Goal: Information Seeking & Learning: Learn about a topic

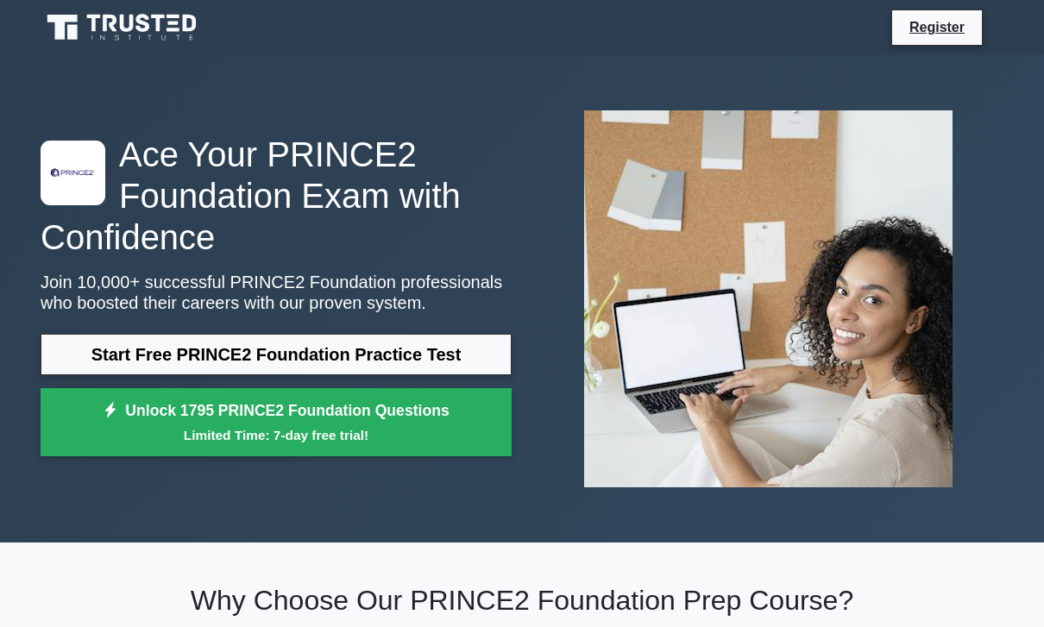
click at [118, 368] on link "Start Free PRINCE2 Foundation Practice Test" at bounding box center [276, 354] width 471 height 41
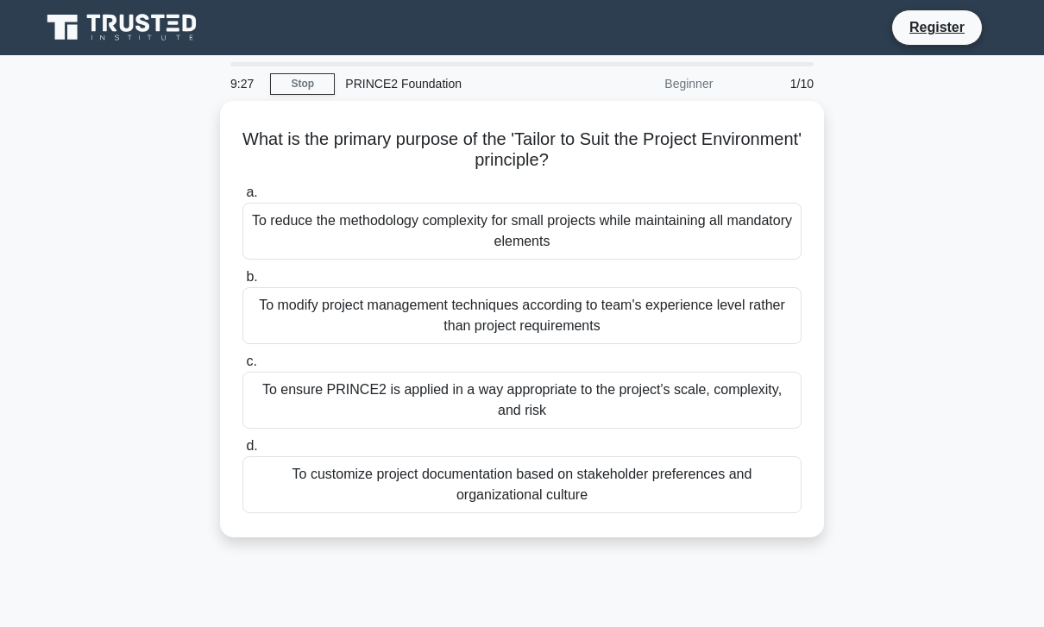
click at [729, 326] on div "To modify project management techniques according to team's experience level ra…" at bounding box center [521, 315] width 559 height 57
click at [242, 283] on input "b. To modify project management techniques according to team's experience level…" at bounding box center [242, 277] width 0 height 11
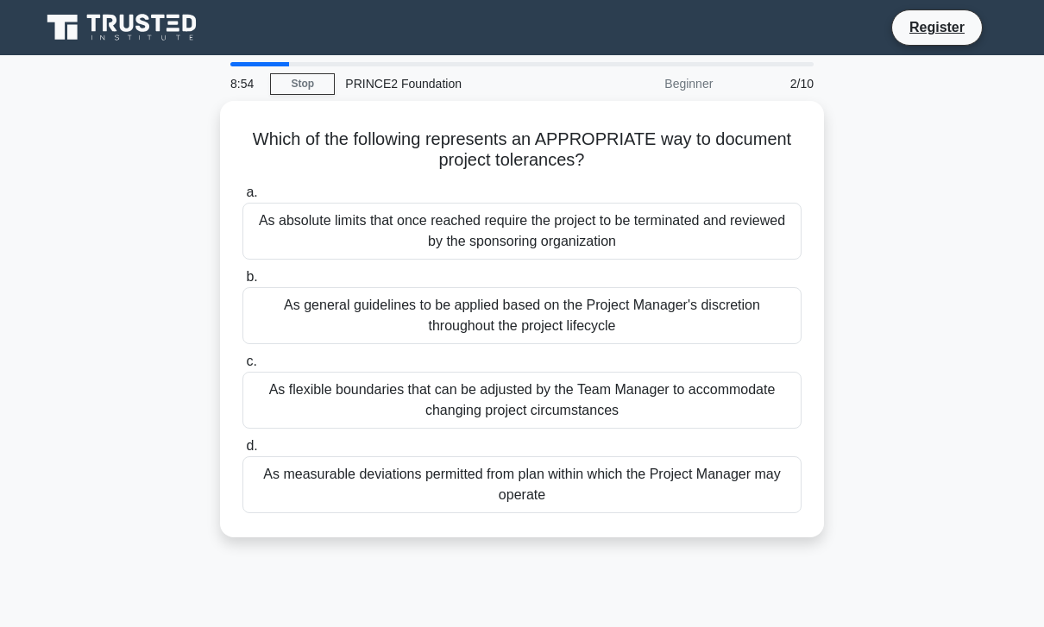
click at [716, 311] on div "As general guidelines to be applied based on the Project Manager's discretion t…" at bounding box center [521, 315] width 559 height 57
click at [242, 283] on input "b. As general guidelines to be applied based on the Project Manager's discretio…" at bounding box center [242, 277] width 0 height 11
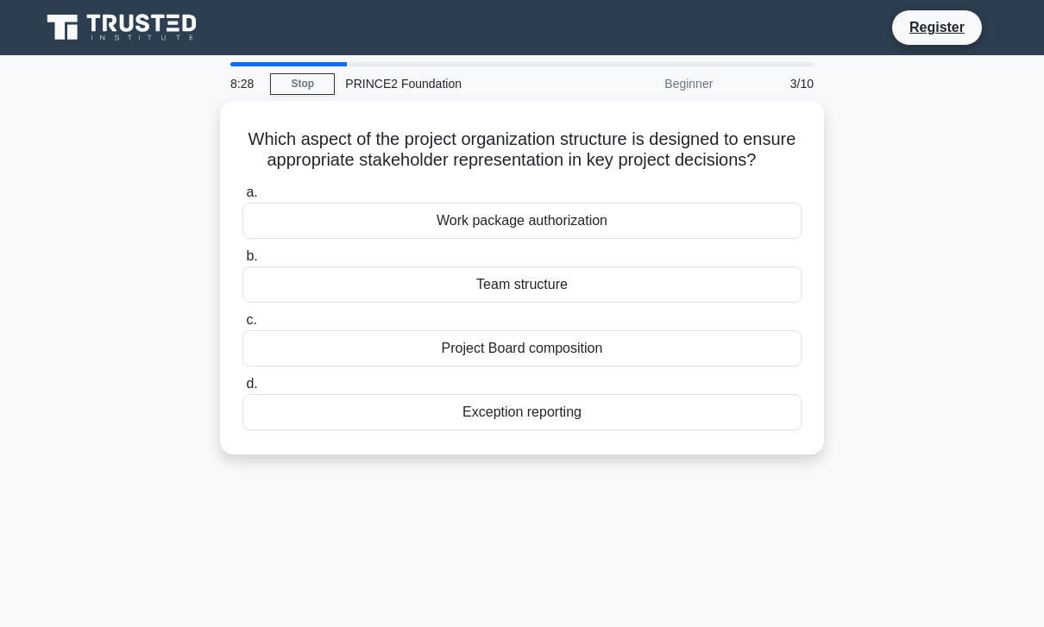
click at [723, 303] on div "Team structure" at bounding box center [521, 285] width 559 height 36
click at [242, 262] on input "b. Team structure" at bounding box center [242, 256] width 0 height 11
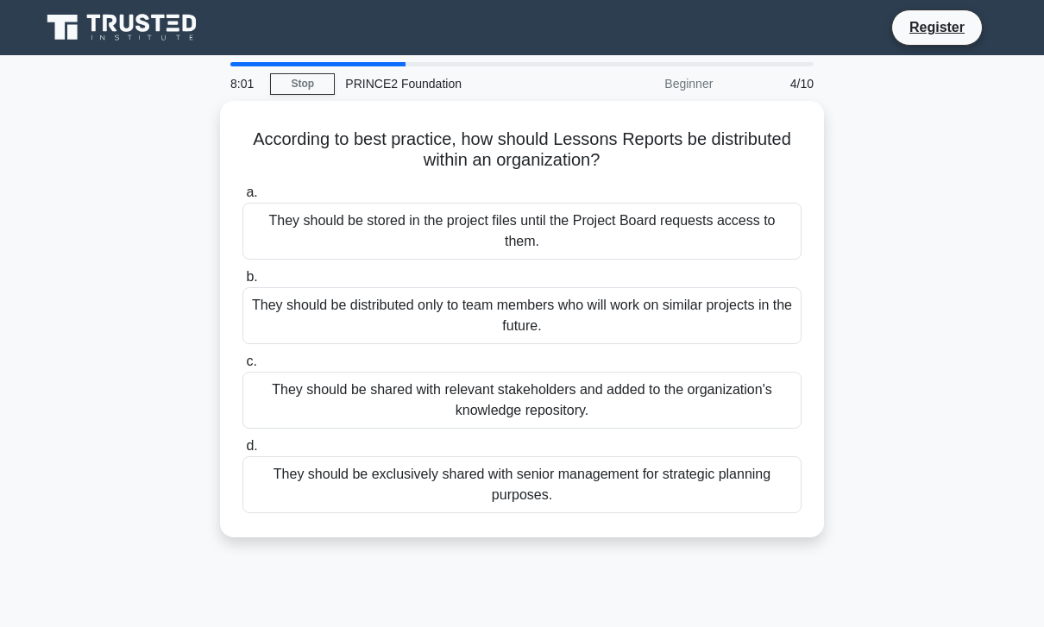
click at [703, 398] on div "They should be shared with relevant stakeholders and added to the organization'…" at bounding box center [521, 400] width 559 height 57
click at [242, 368] on input "c. They should be shared with relevant stakeholders and added to the organizati…" at bounding box center [242, 361] width 0 height 11
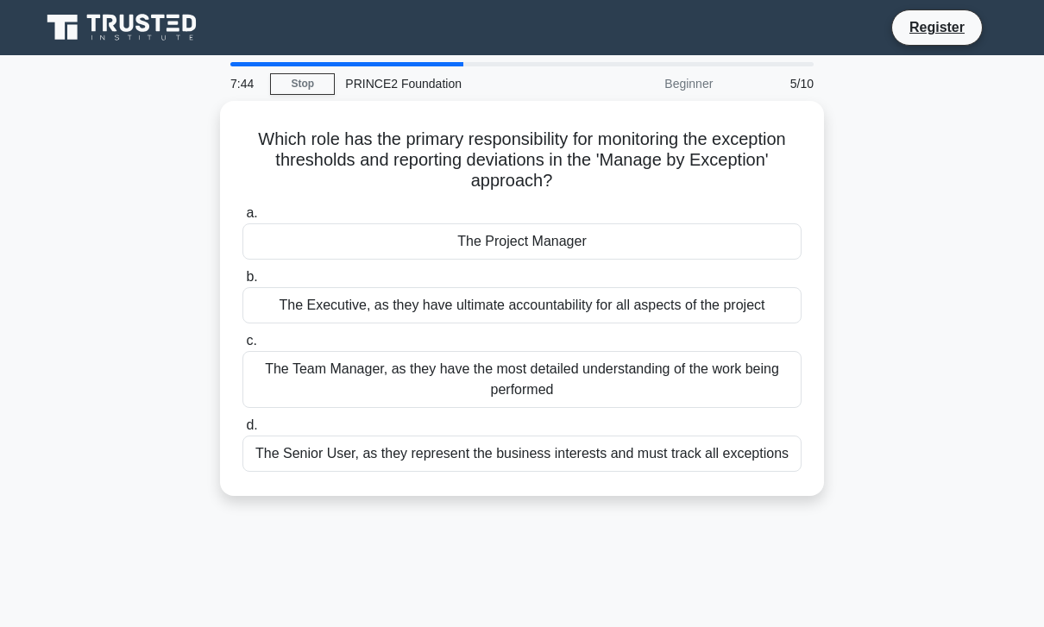
click at [743, 246] on div "The Project Manager" at bounding box center [521, 241] width 559 height 36
click at [242, 219] on input "a. The Project Manager" at bounding box center [242, 213] width 0 height 11
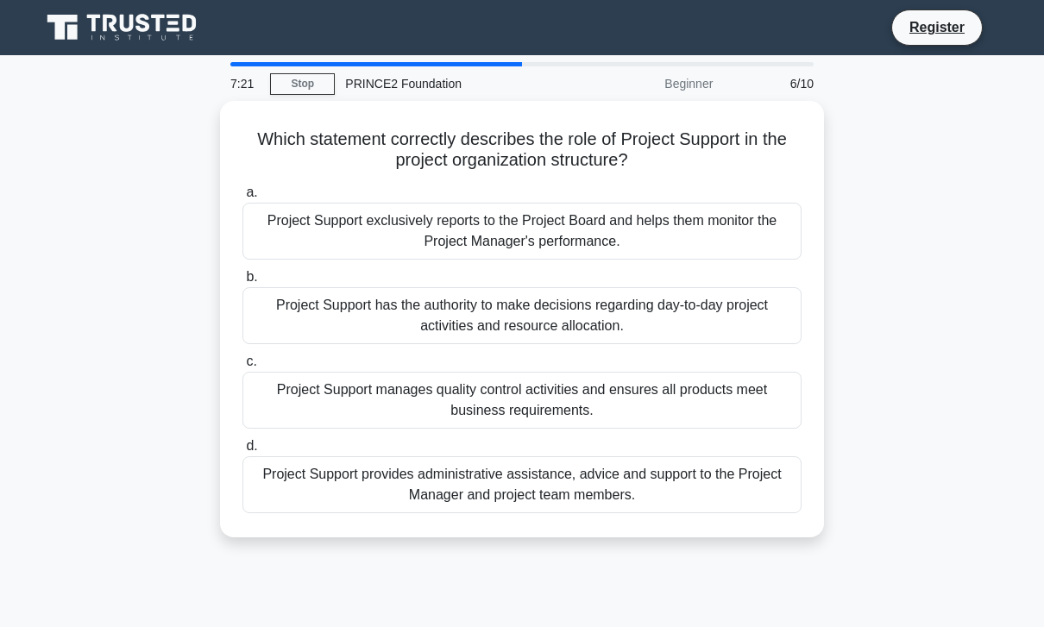
click at [733, 475] on div "Project Support provides administrative assistance, advice and support to the P…" at bounding box center [521, 484] width 559 height 57
click at [242, 452] on input "d. Project Support provides administrative assistance, advice and support to th…" at bounding box center [242, 446] width 0 height 11
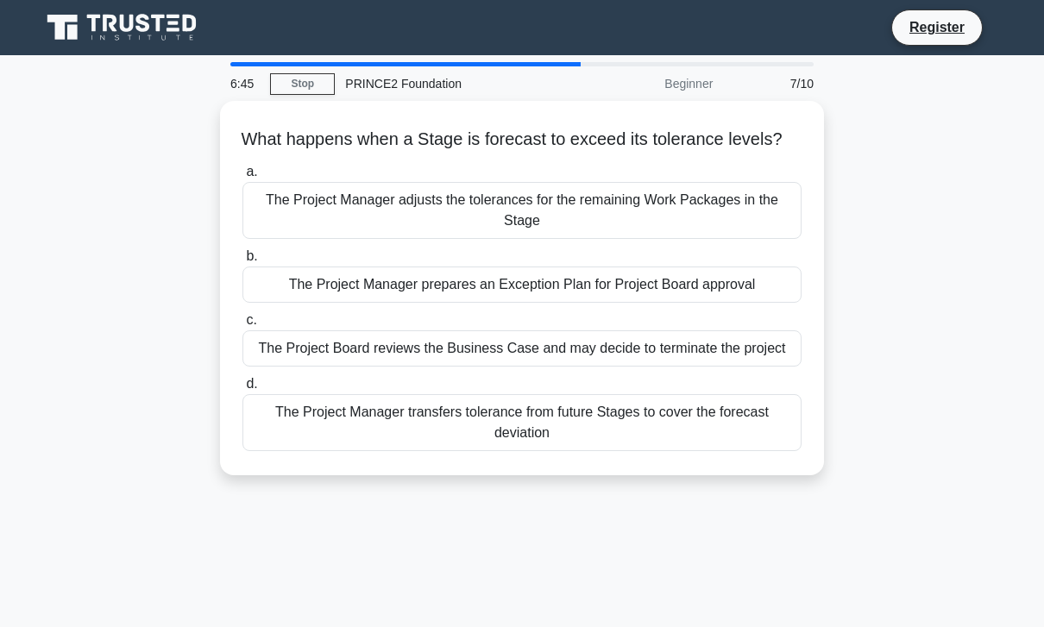
click at [658, 239] on div "The Project Manager adjusts the tolerances for the remaining Work Packages in t…" at bounding box center [521, 210] width 559 height 57
click at [242, 178] on input "a. The Project Manager adjusts the tolerances for the remaining Work Packages i…" at bounding box center [242, 172] width 0 height 11
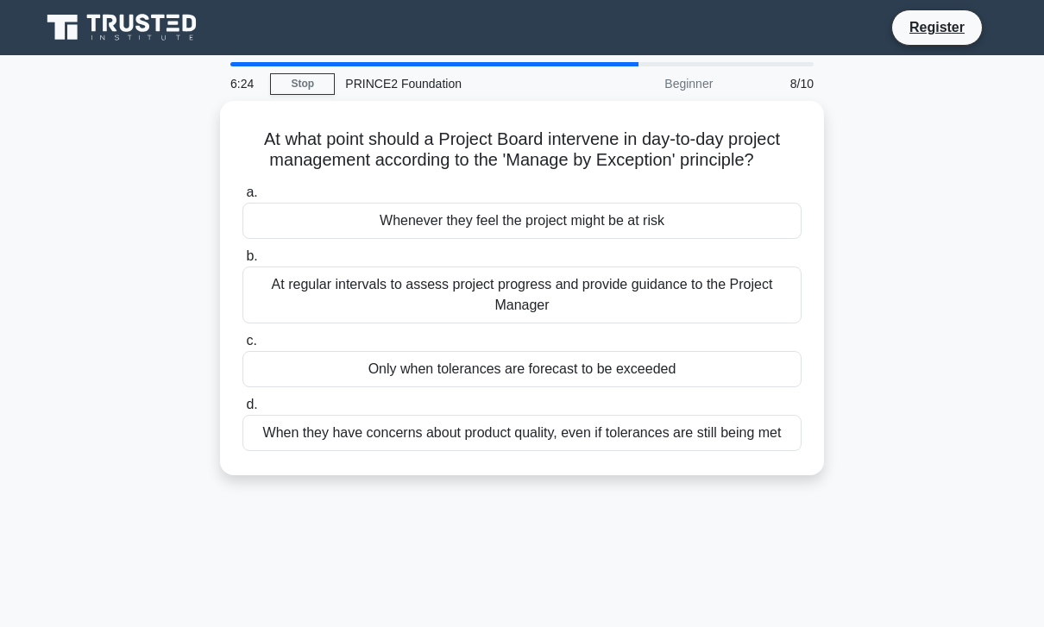
click at [749, 322] on div "At regular intervals to assess project progress and provide guidance to the Pro…" at bounding box center [521, 295] width 559 height 57
click at [242, 262] on input "b. At regular intervals to assess project progress and provide guidance to the …" at bounding box center [242, 256] width 0 height 11
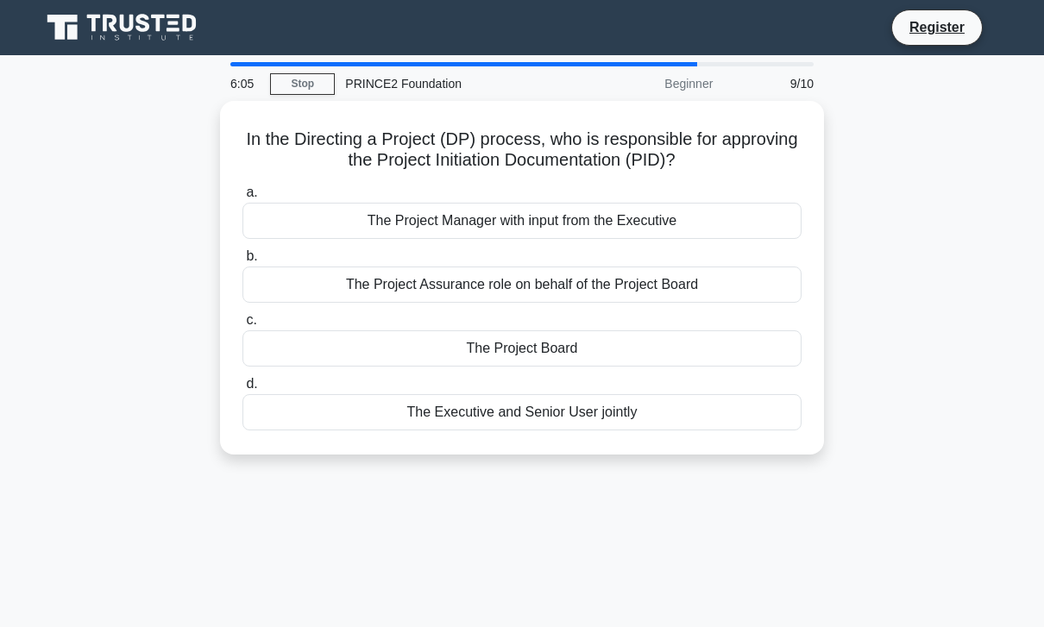
click at [752, 347] on div "The Project Board" at bounding box center [521, 348] width 559 height 36
click at [242, 326] on input "c. The Project Board" at bounding box center [242, 320] width 0 height 11
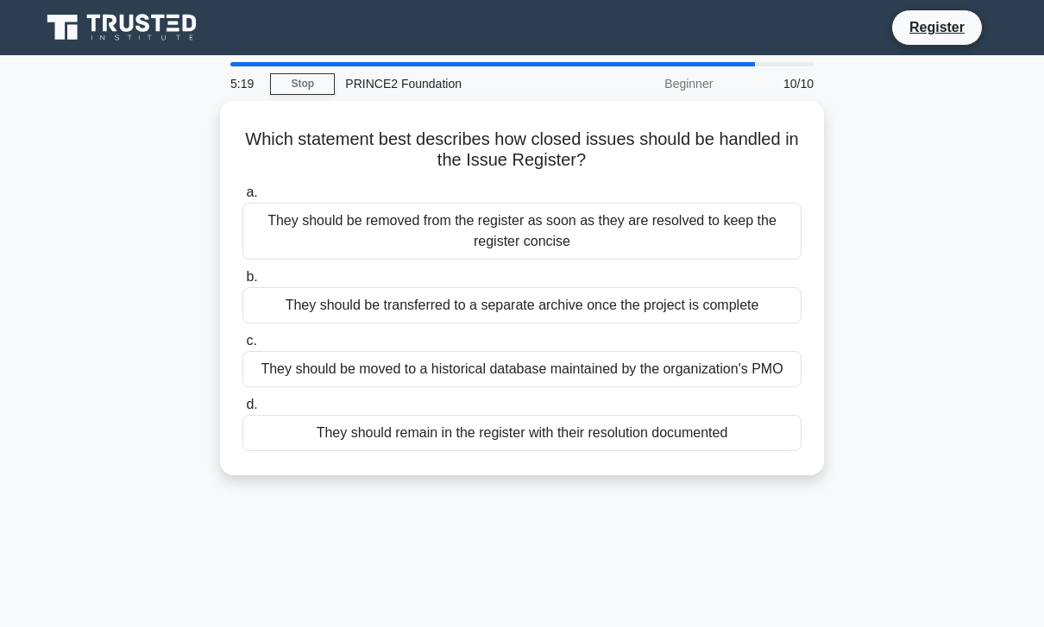
click at [717, 451] on div "They should remain in the register with their resolution documented" at bounding box center [521, 433] width 559 height 36
click at [242, 411] on input "d. They should remain in the register with their resolution documented" at bounding box center [242, 404] width 0 height 11
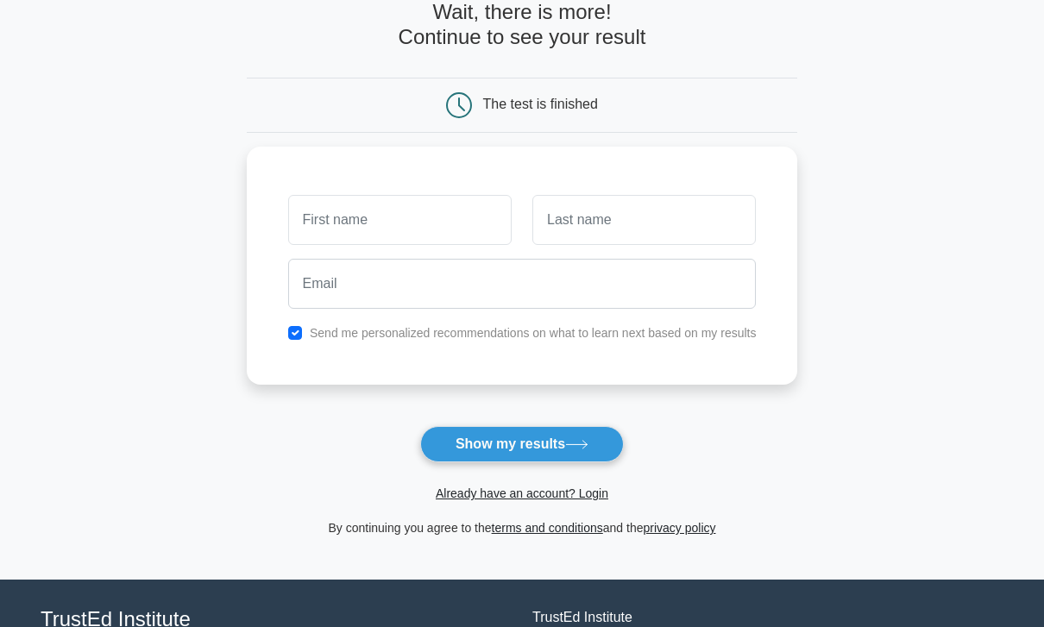
scroll to position [182, 0]
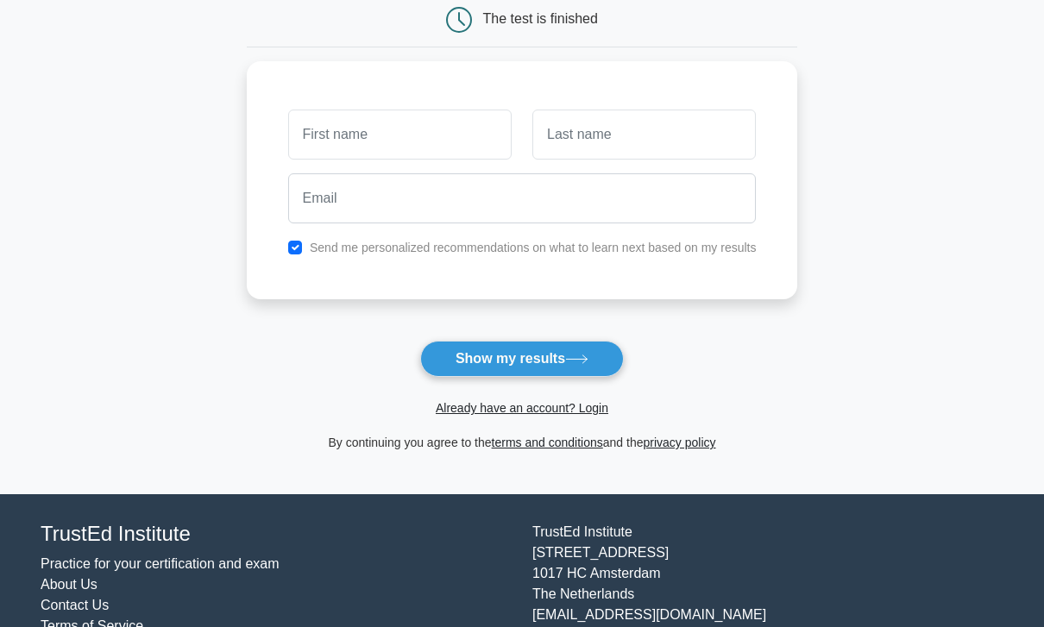
click at [590, 371] on button "Show my results" at bounding box center [522, 359] width 204 height 36
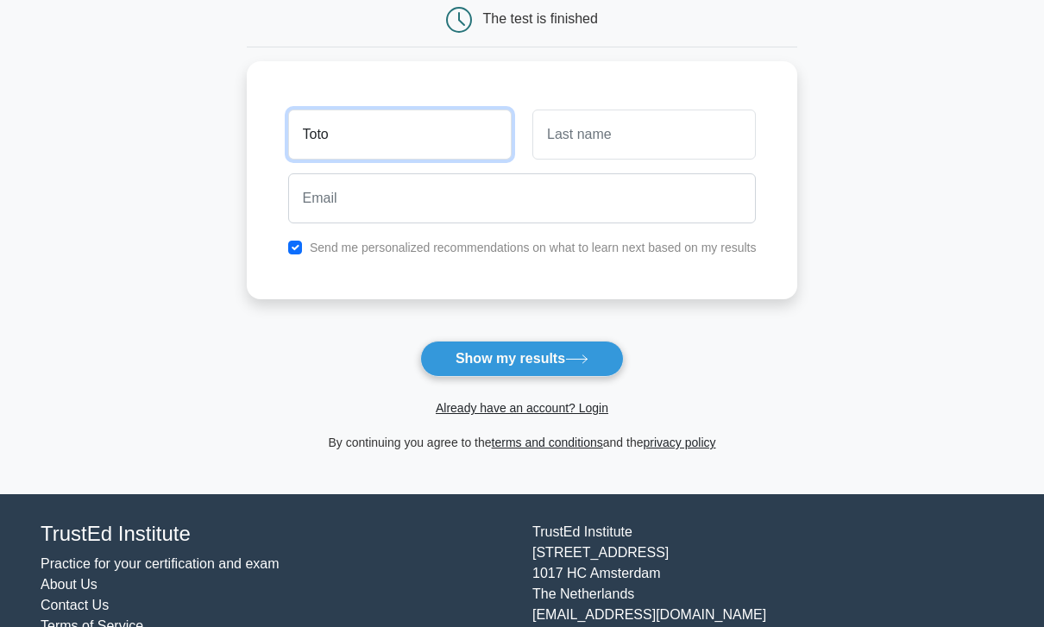
type input "Toto"
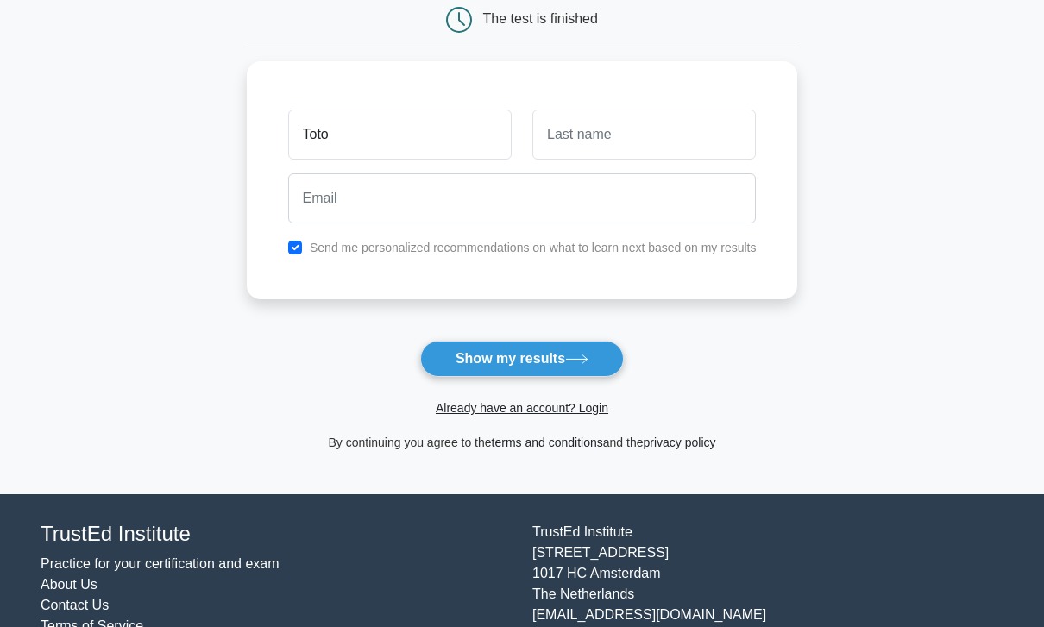
click at [904, 250] on main "Wait, there is more! Continue to see your result The test is finished Toto" at bounding box center [522, 183] width 1044 height 621
click at [476, 368] on button "Show my results" at bounding box center [522, 359] width 204 height 36
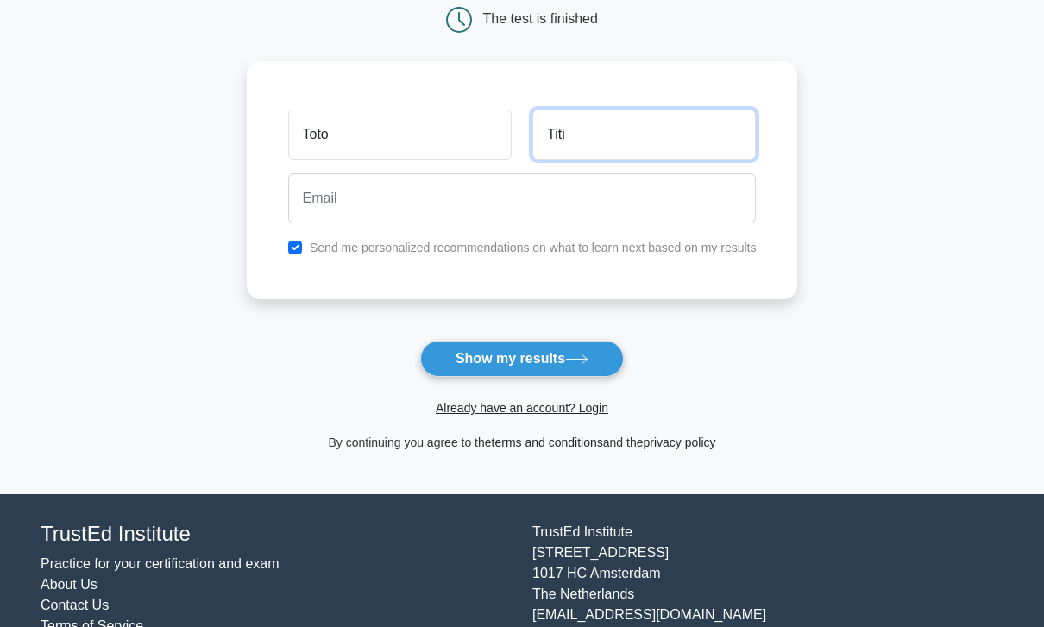
type input "Titi"
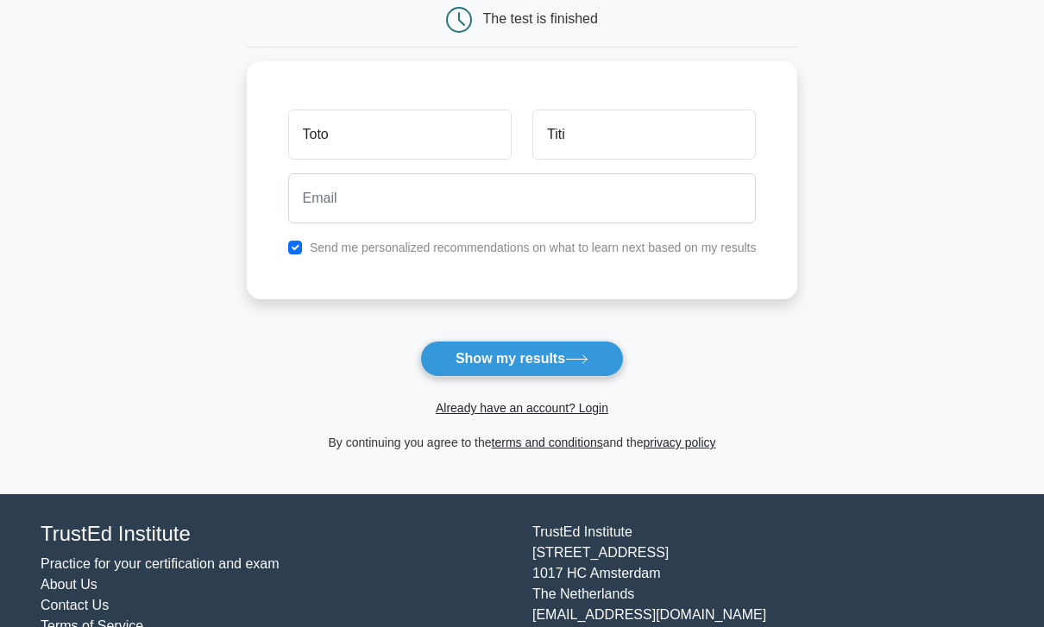
click at [883, 210] on main "Wait, there is more! Continue to see your result The test is finished Toto Titi" at bounding box center [522, 183] width 1044 height 621
click at [596, 362] on button "Show my results" at bounding box center [522, 359] width 204 height 36
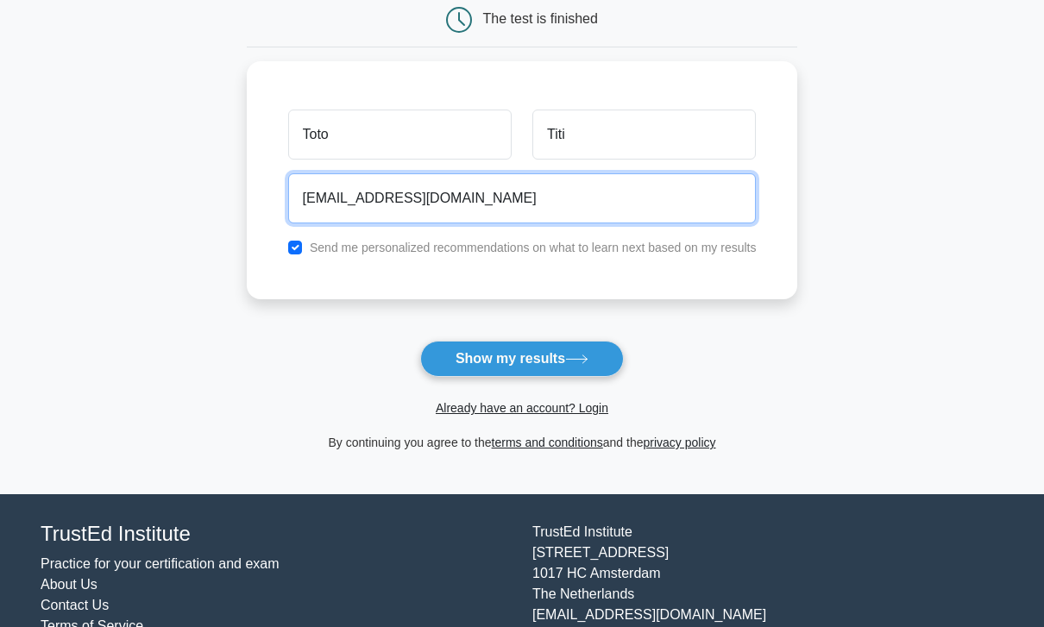
type input "titi@gmail.com"
click at [521, 357] on button "Show my results" at bounding box center [522, 359] width 204 height 36
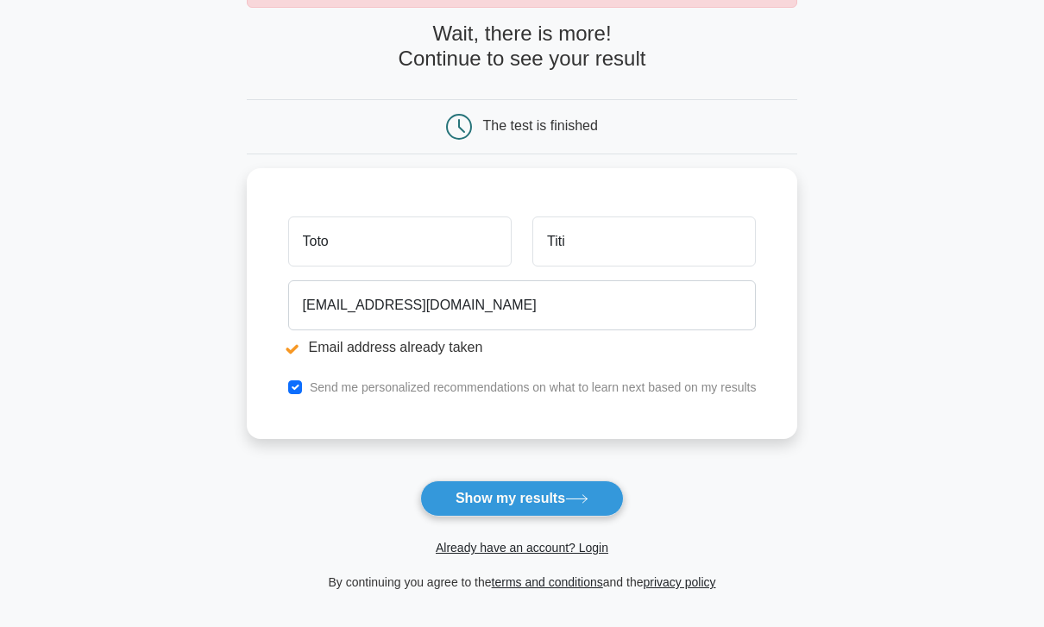
scroll to position [142, 0]
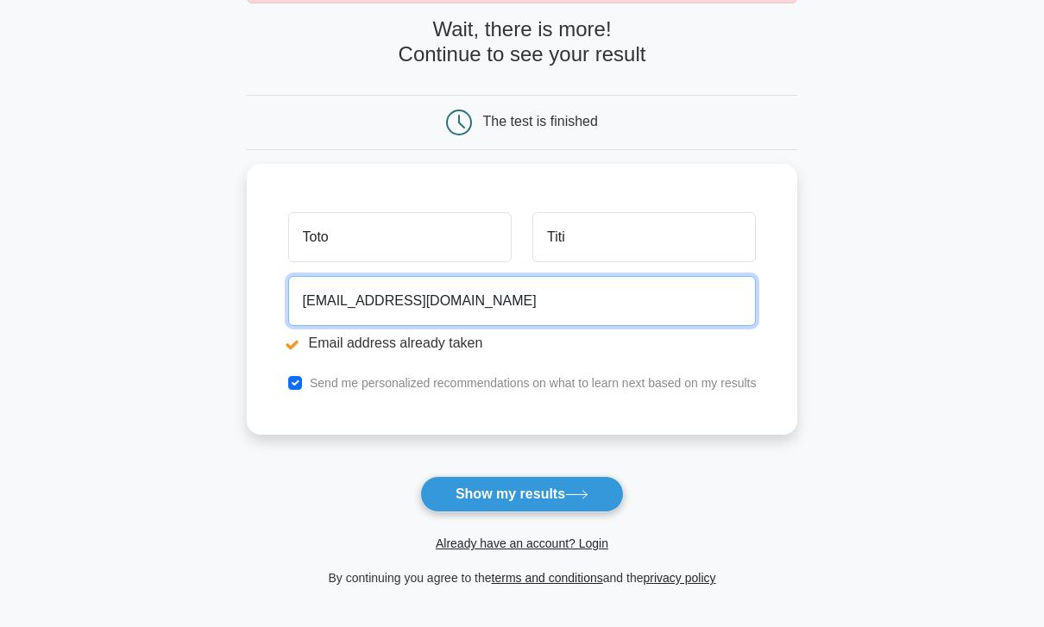
click at [293, 310] on input "titi@gmail.com" at bounding box center [522, 302] width 469 height 50
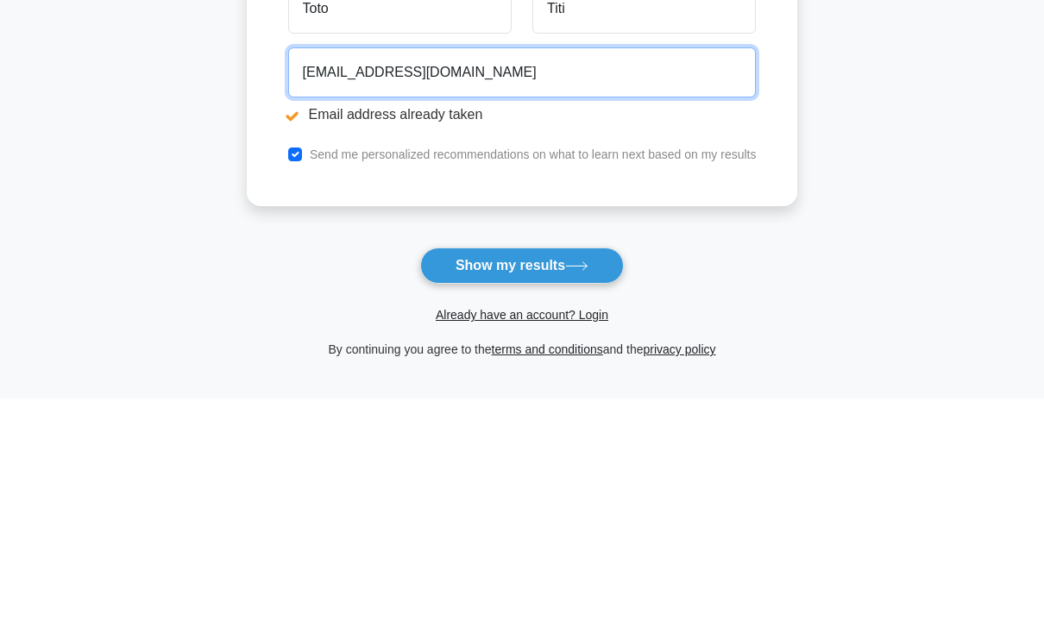
type input "titi75993333@gmail.com"
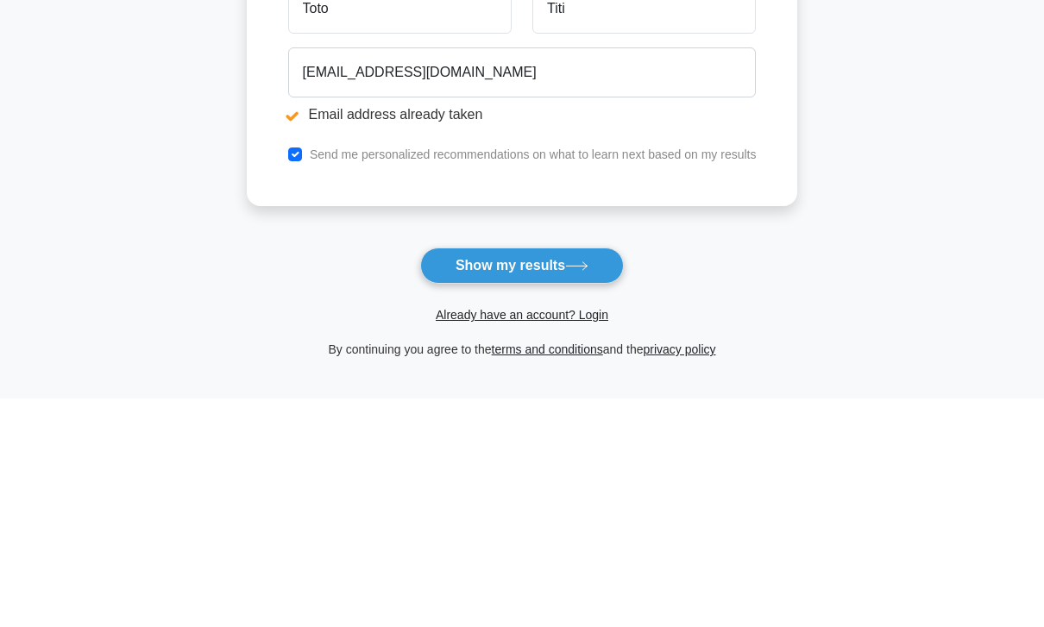
click at [483, 477] on button "Show my results" at bounding box center [522, 495] width 204 height 36
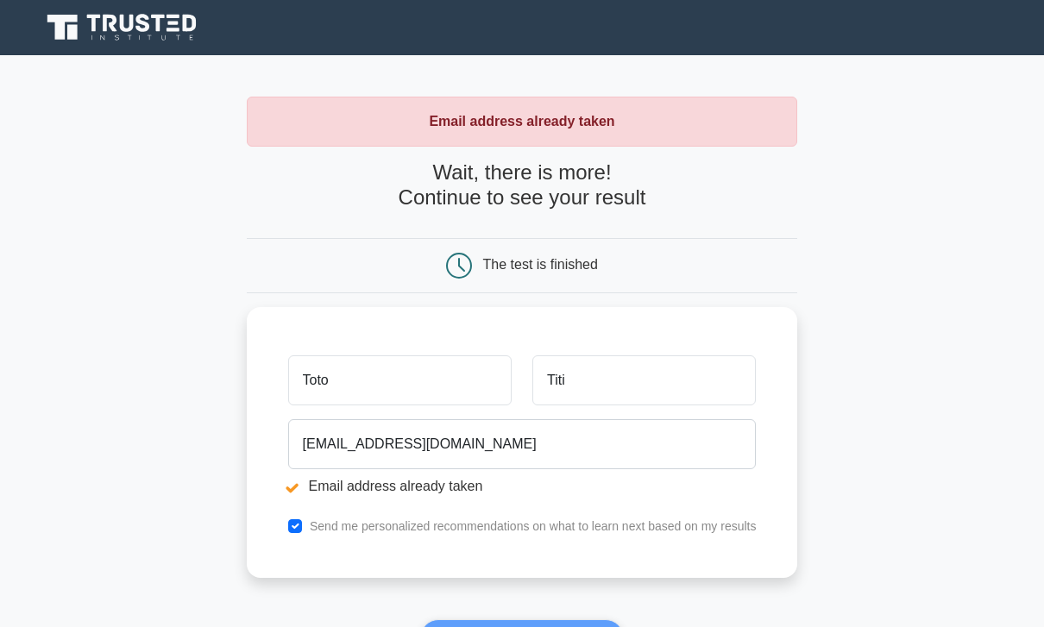
scroll to position [334, 0]
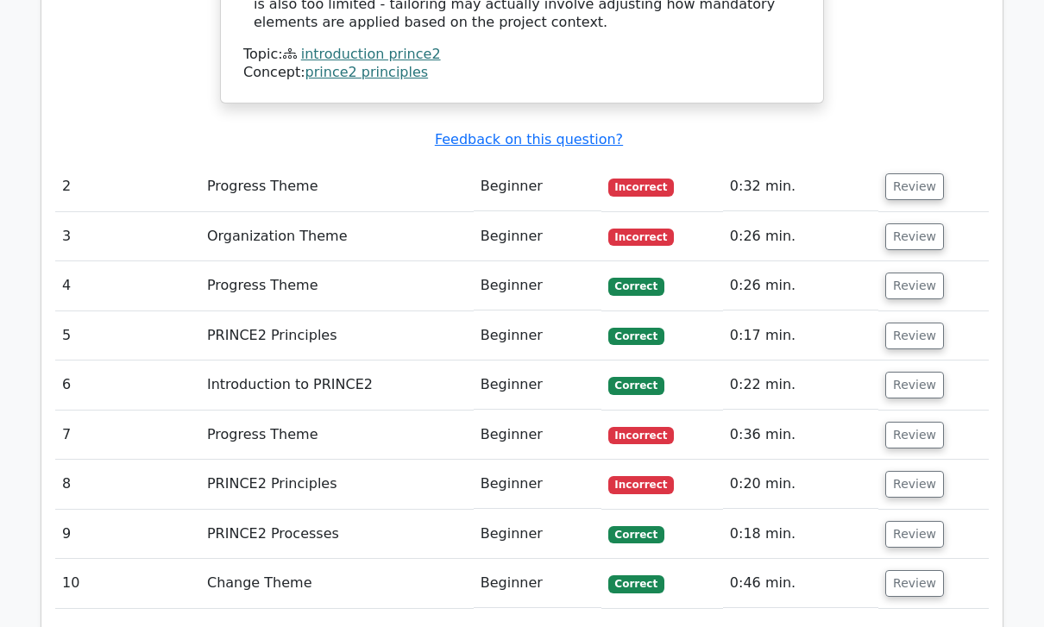
scroll to position [2234, 0]
